Goal: Information Seeking & Learning: Learn about a topic

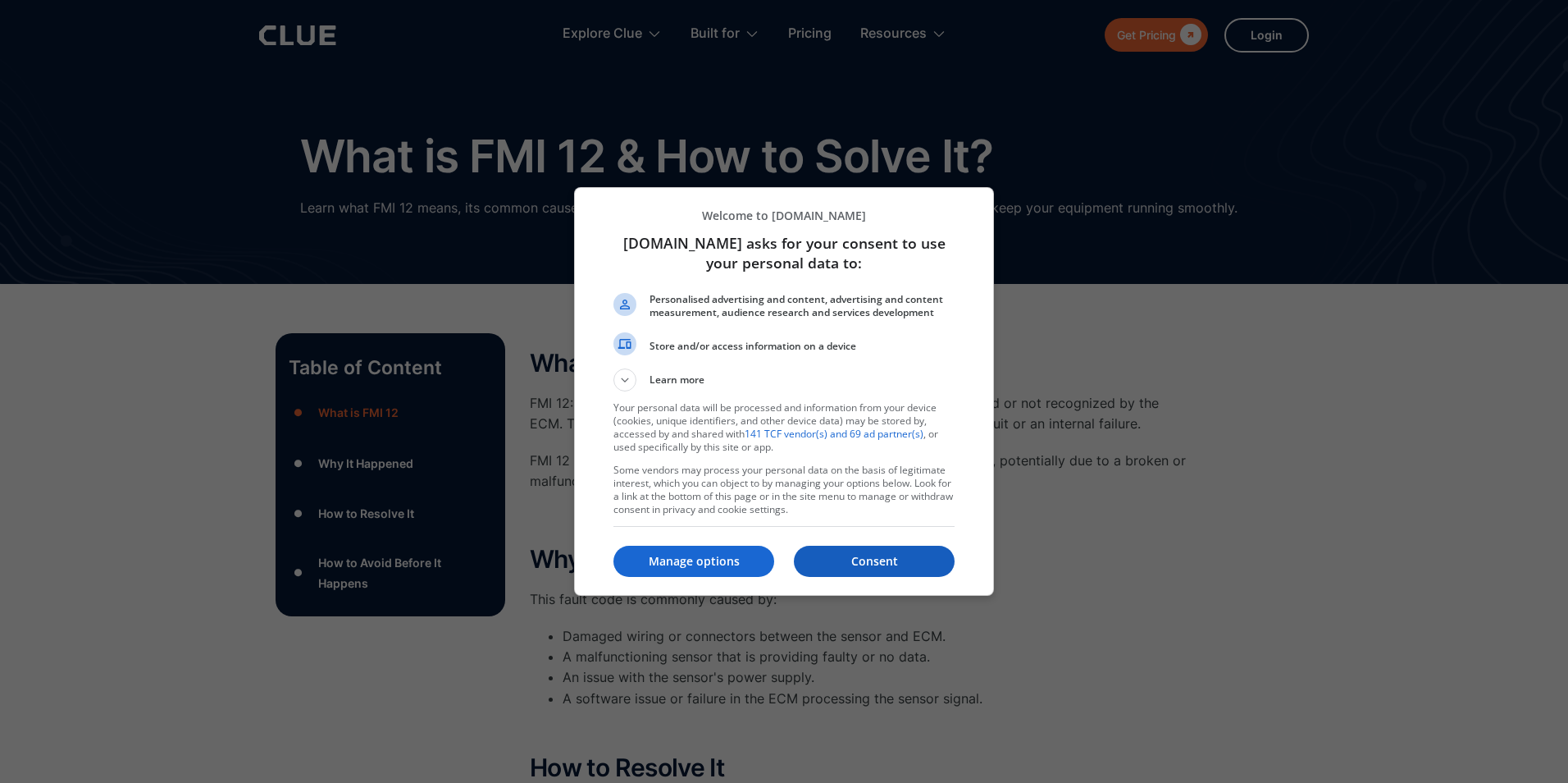
click at [873, 548] on button "Consent" at bounding box center [874, 561] width 161 height 31
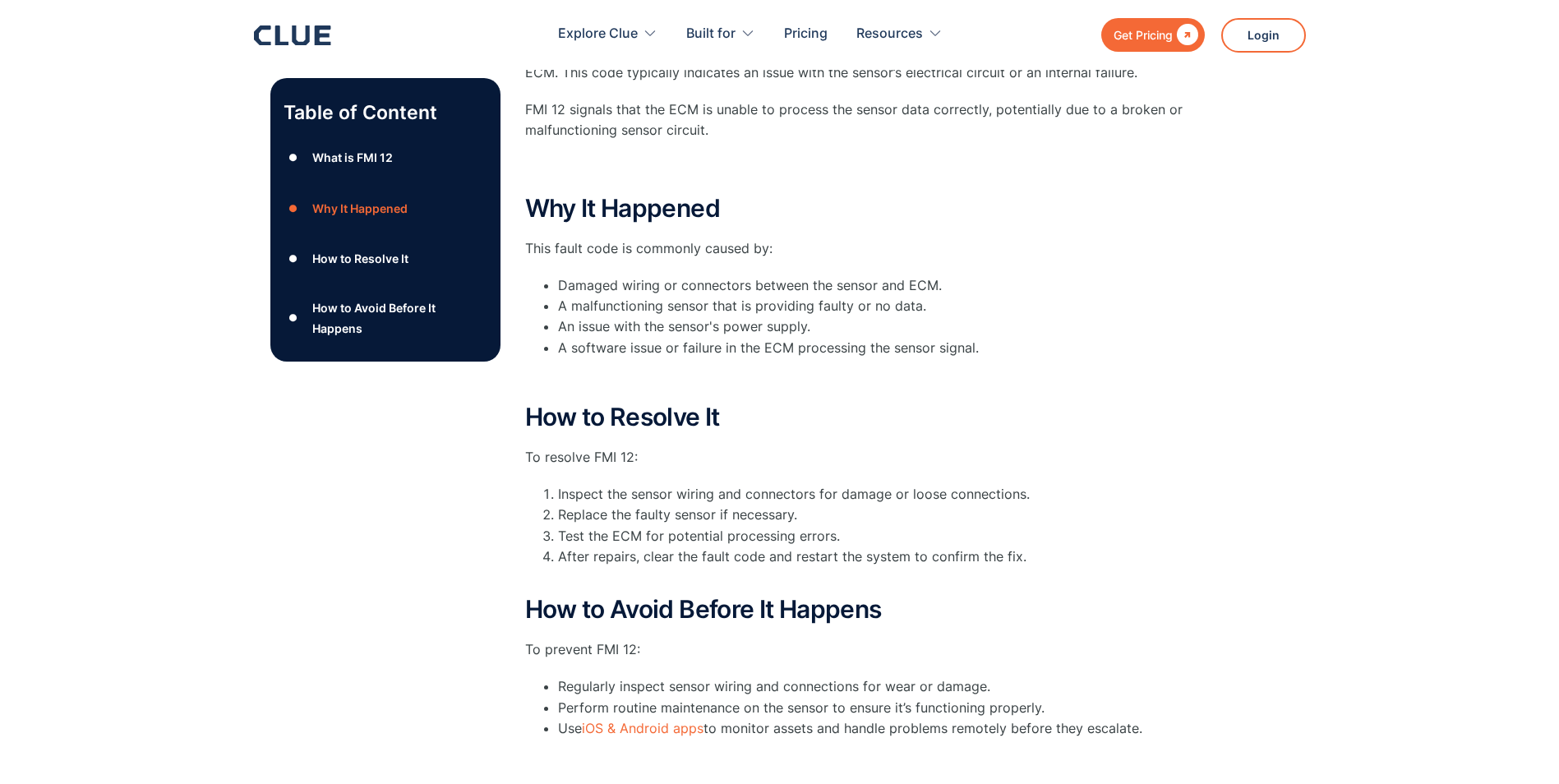
scroll to position [575, 0]
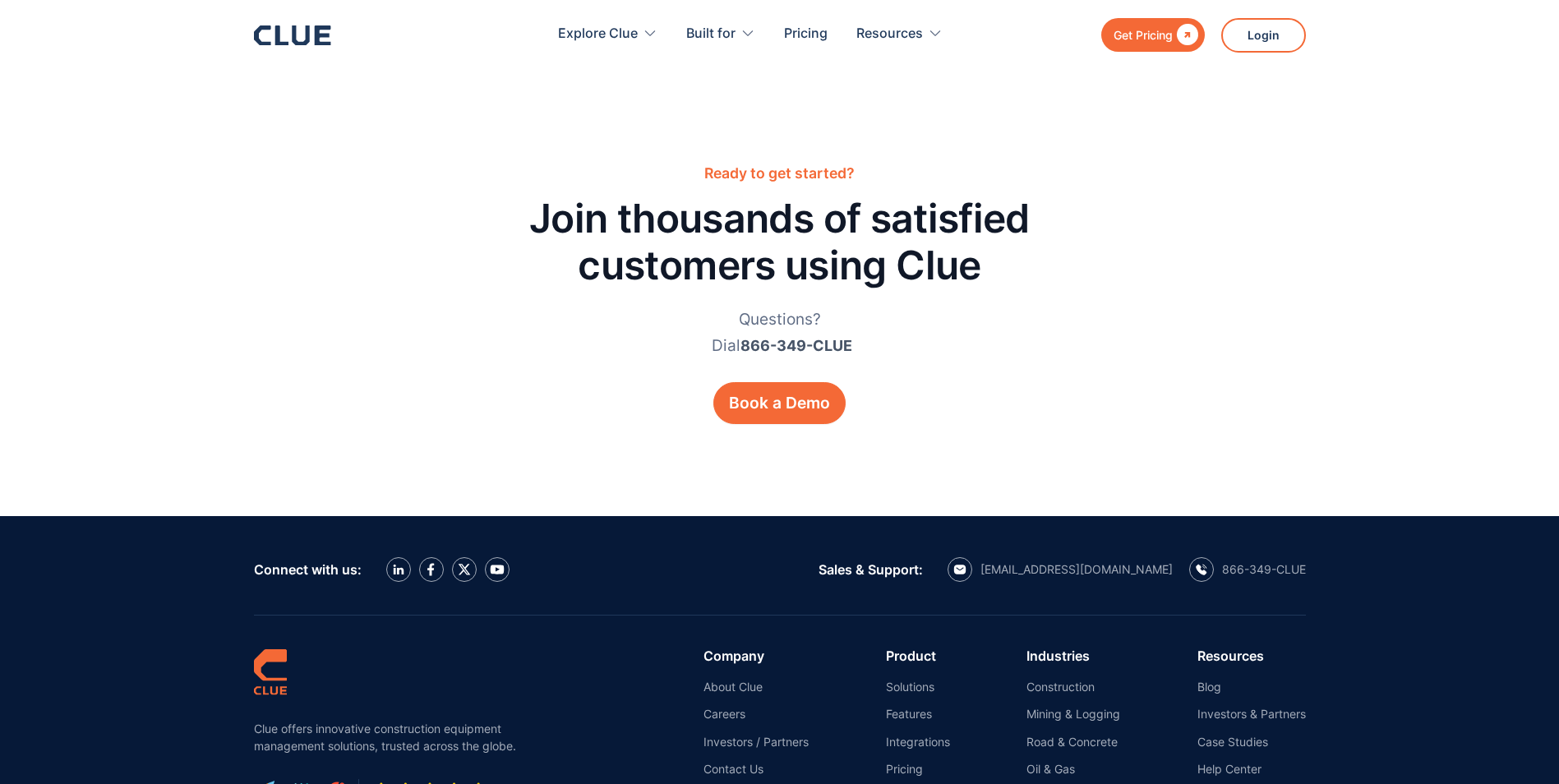
scroll to position [2957, 0]
